Goal: Information Seeking & Learning: Find specific page/section

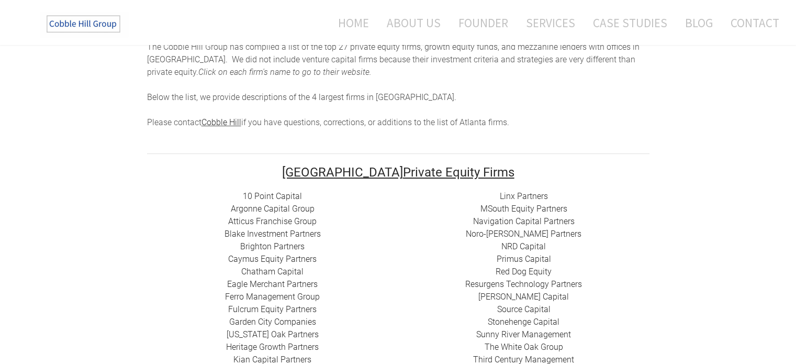
scroll to position [157, 0]
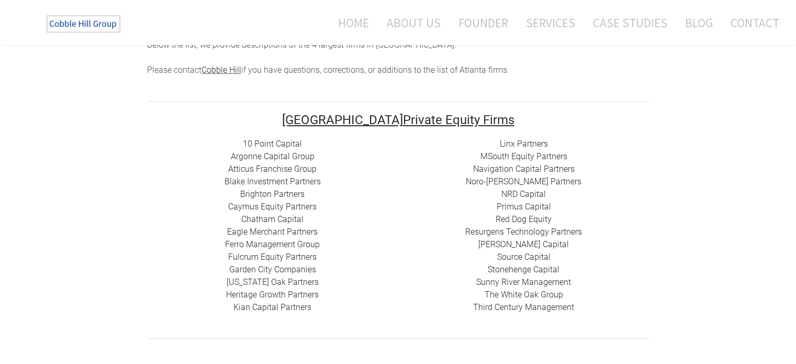
click at [280, 144] on link "10 Point Capital" at bounding box center [272, 144] width 59 height 10
click at [269, 156] on link "Argonne Capital Group" at bounding box center [273, 156] width 84 height 10
click at [259, 170] on link "Atticus Franchise Group" at bounding box center [272, 169] width 88 height 10
click at [273, 182] on link "Blake Investment Partners" at bounding box center [273, 181] width 96 height 10
click at [275, 193] on link "Brighton Partners" at bounding box center [272, 194] width 64 height 10
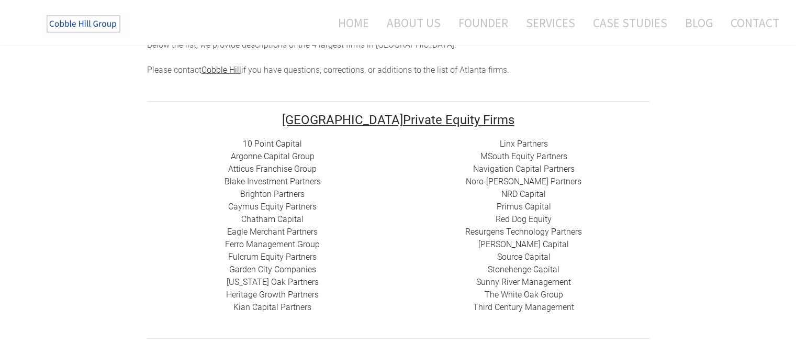
click at [270, 220] on link "Chatham Capital" at bounding box center [272, 219] width 62 height 10
click at [269, 233] on link "Eagle Merchant Partners" at bounding box center [272, 232] width 91 height 10
click at [258, 247] on link "Ferro Management Group" at bounding box center [272, 244] width 95 height 10
click at [244, 272] on link "Garden City Companies" at bounding box center [272, 269] width 87 height 10
click at [265, 296] on link "Heritage Growth Partners" at bounding box center [272, 295] width 93 height 10
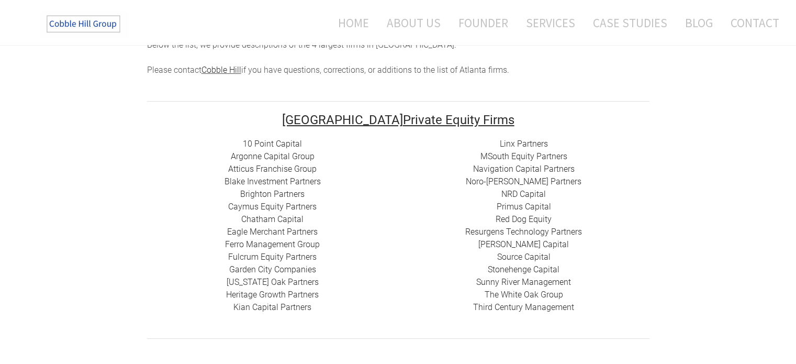
click at [277, 310] on link "​Kian Capital Partners" at bounding box center [272, 307] width 78 height 10
click at [532, 159] on link "MSouth Equity Partners" at bounding box center [524, 156] width 87 height 10
click at [510, 172] on link "Navigation Capital Partners" at bounding box center [524, 169] width 102 height 10
click at [544, 208] on link "Primus Capital" at bounding box center [524, 207] width 54 height 10
click at [508, 284] on link "Sunny River Management" at bounding box center [523, 282] width 95 height 10
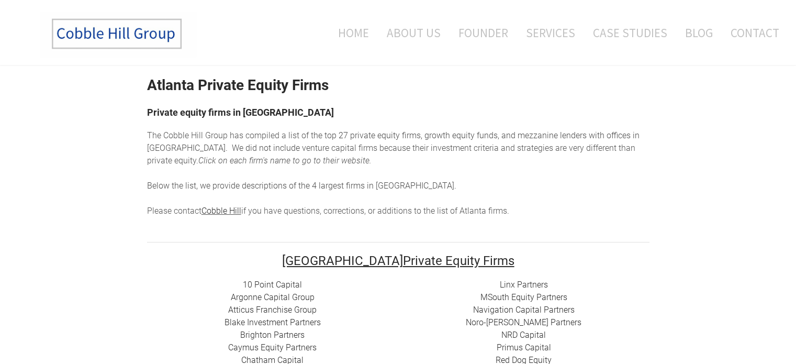
scroll to position [0, 0]
